Goal: Register for event/course

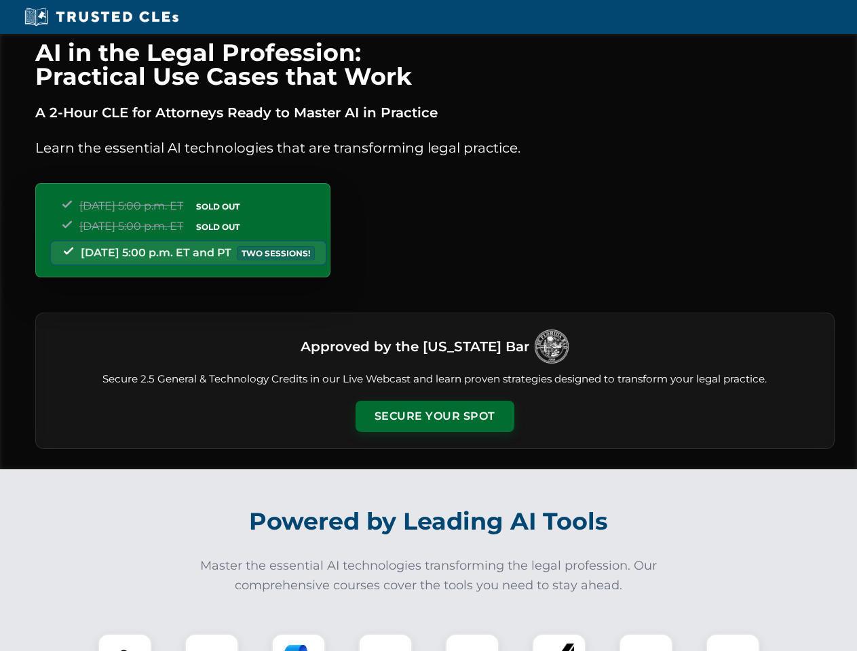
click at [434, 417] on button "Secure Your Spot" at bounding box center [435, 416] width 159 height 31
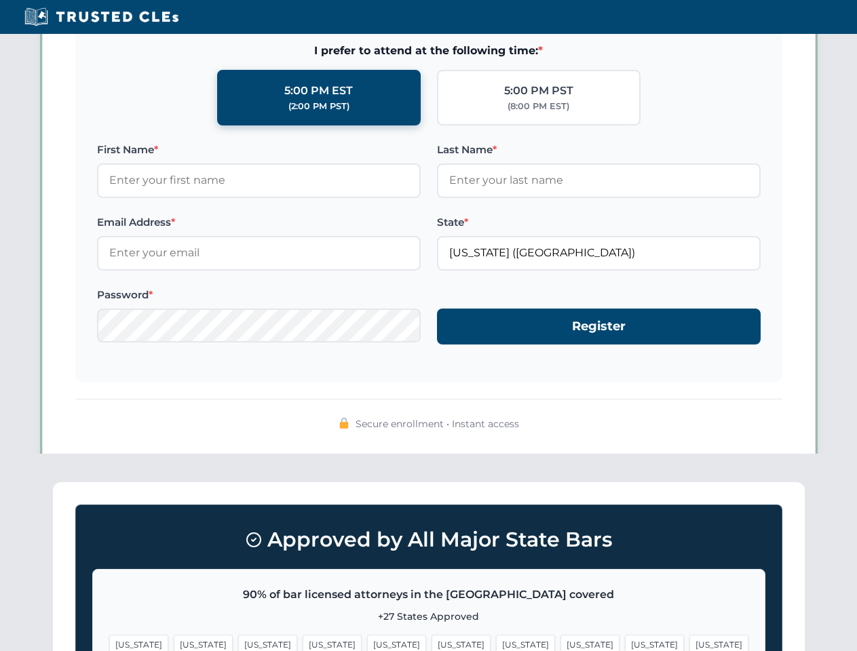
click at [496, 643] on span "[US_STATE]" at bounding box center [525, 645] width 59 height 20
click at [625, 643] on span "[US_STATE]" at bounding box center [654, 645] width 59 height 20
